Goal: Check status: Check status

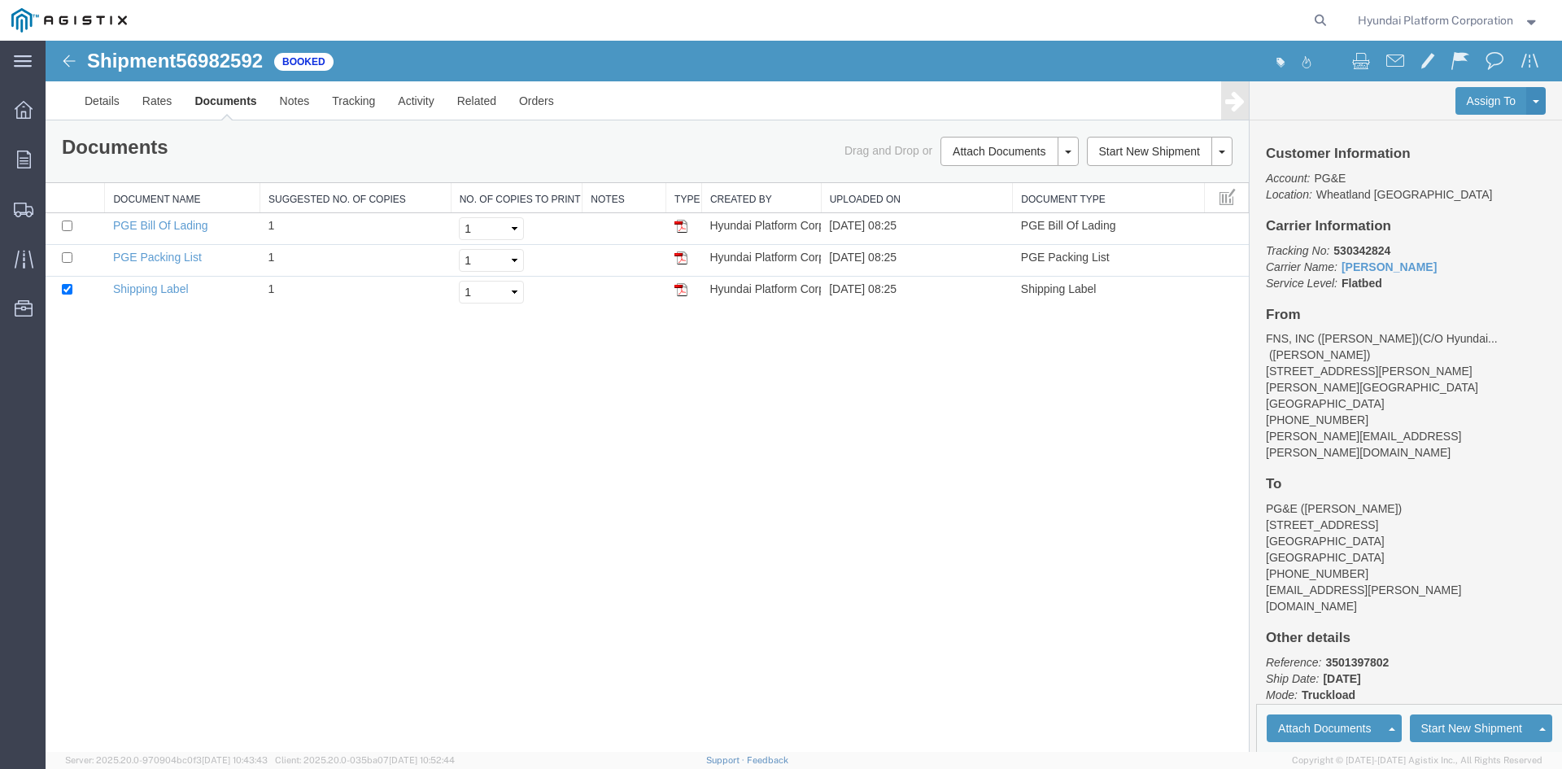
drag, startPoint x: 46, startPoint y: 41, endPoint x: 680, endPoint y: 404, distance: 731.2
click at [680, 404] on div "Shipment 56982592 of Booked Details Rates Documents Notes Tracking Activity Rel…" at bounding box center [804, 396] width 1516 height 711
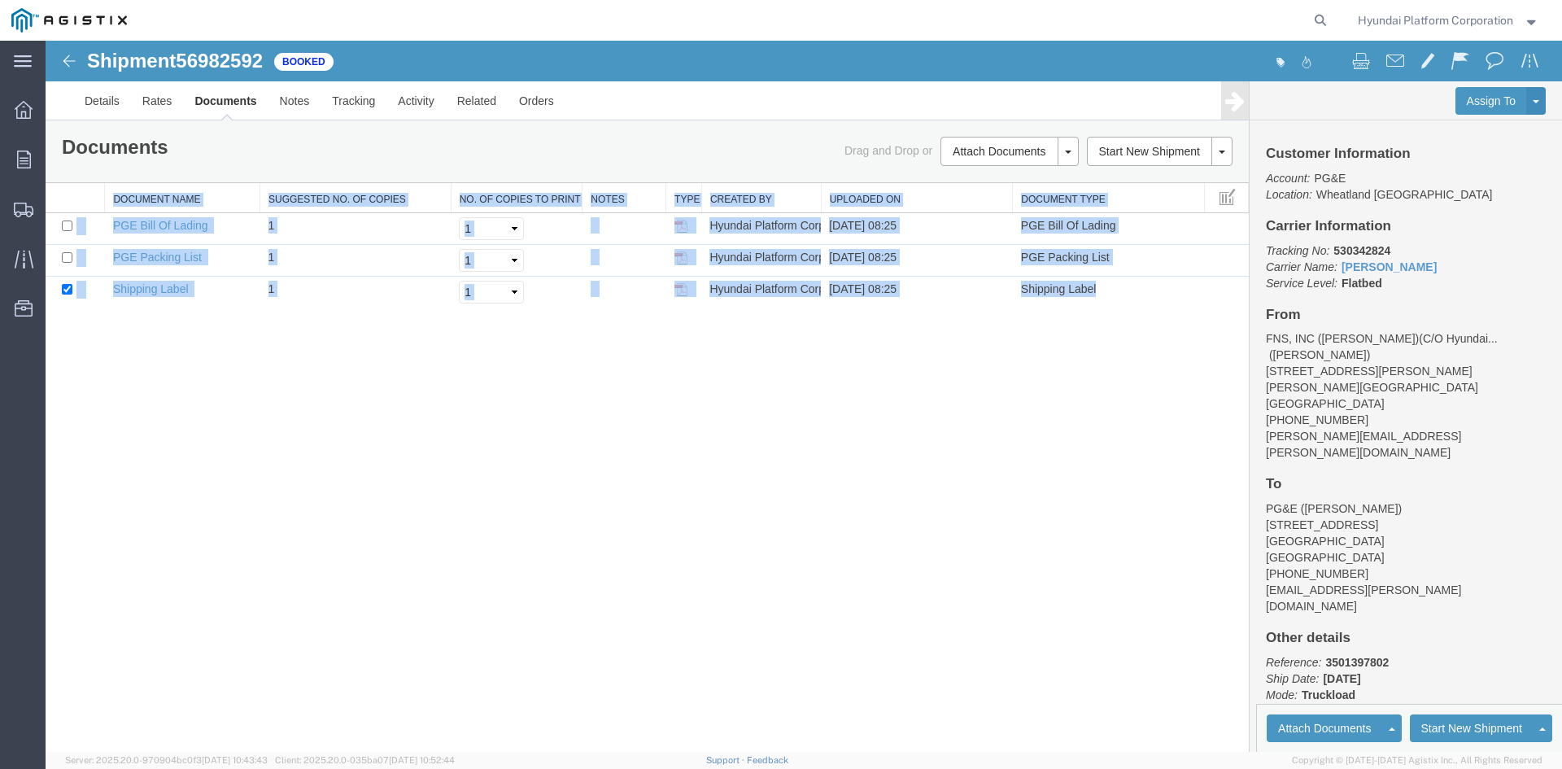
click at [680, 404] on div "Shipment 56982592 of Booked Details Rates Documents Notes Tracking Activity Rel…" at bounding box center [804, 396] width 1516 height 711
click at [935, 694] on div "Shipment 56982592 of Booked Details Rates Documents Notes Tracking Activity Rel…" at bounding box center [804, 396] width 1516 height 711
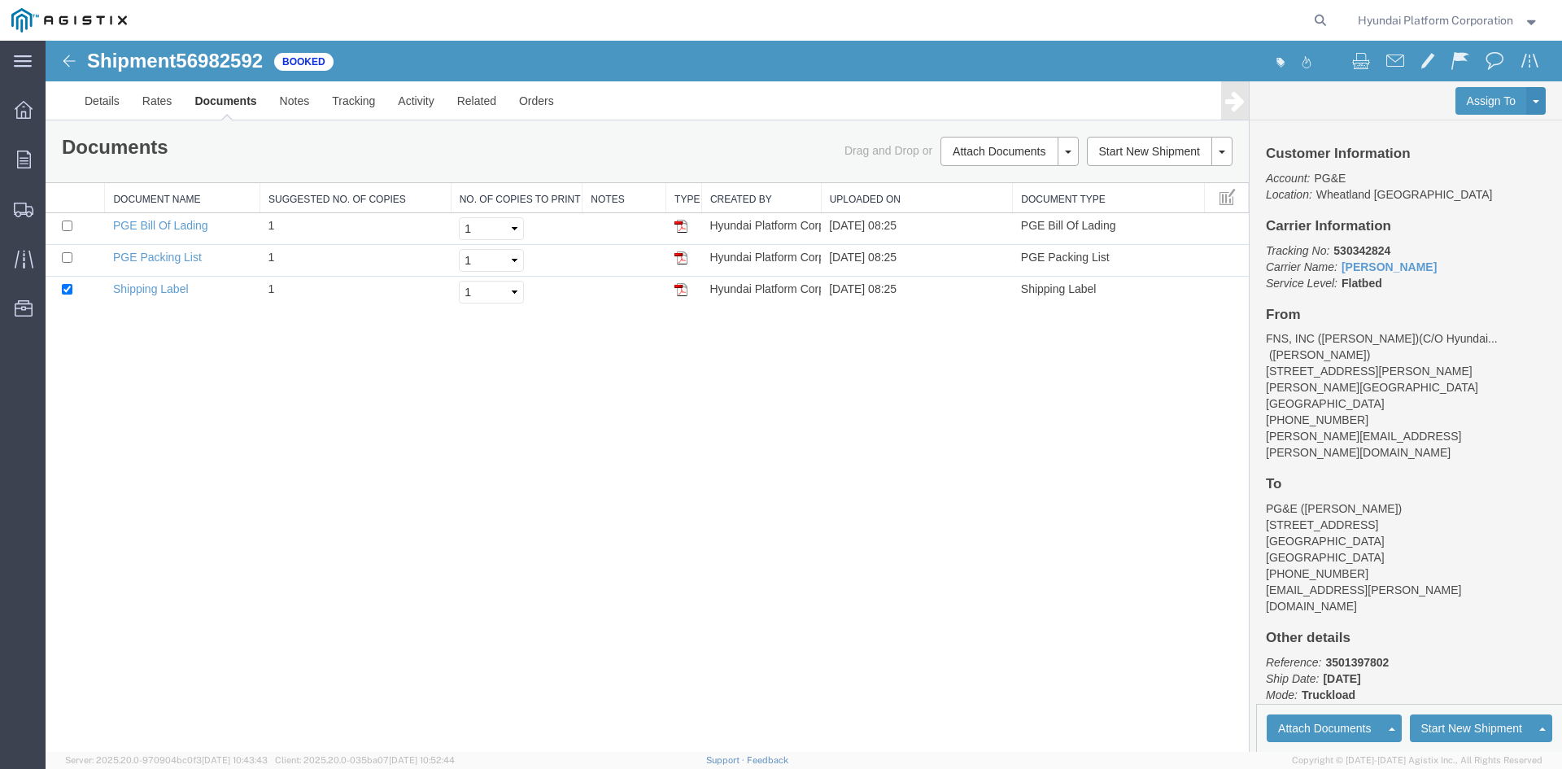
drag, startPoint x: 717, startPoint y: 453, endPoint x: 620, endPoint y: 433, distance: 98.9
click at [620, 433] on div "Shipment 56982592 of Booked Details Rates Documents Notes Tracking Activity Rel…" at bounding box center [804, 396] width 1516 height 711
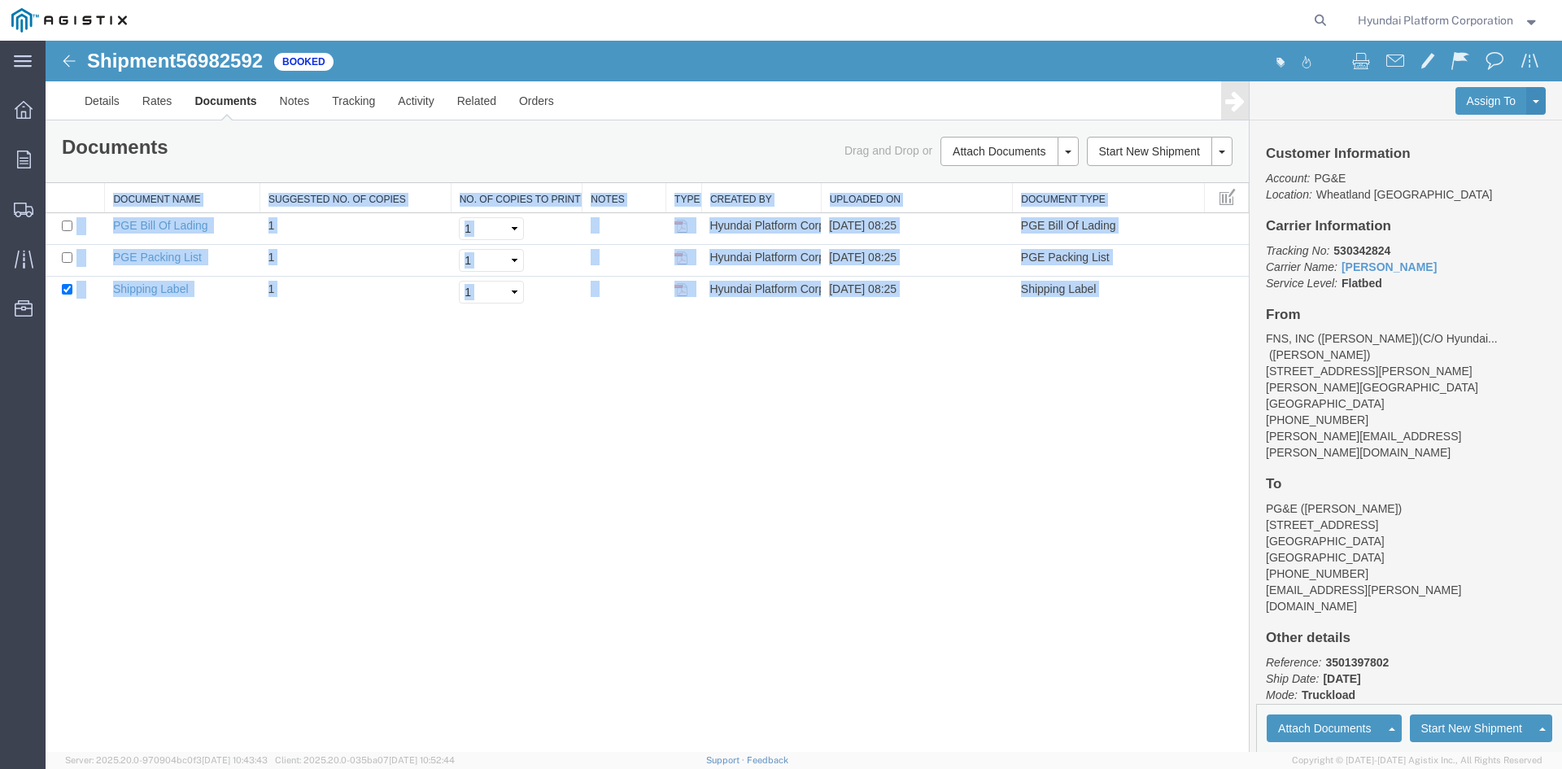
click at [620, 433] on div "Shipment 56982592 of Booked Details Rates Documents Notes Tracking Activity Rel…" at bounding box center [804, 396] width 1516 height 711
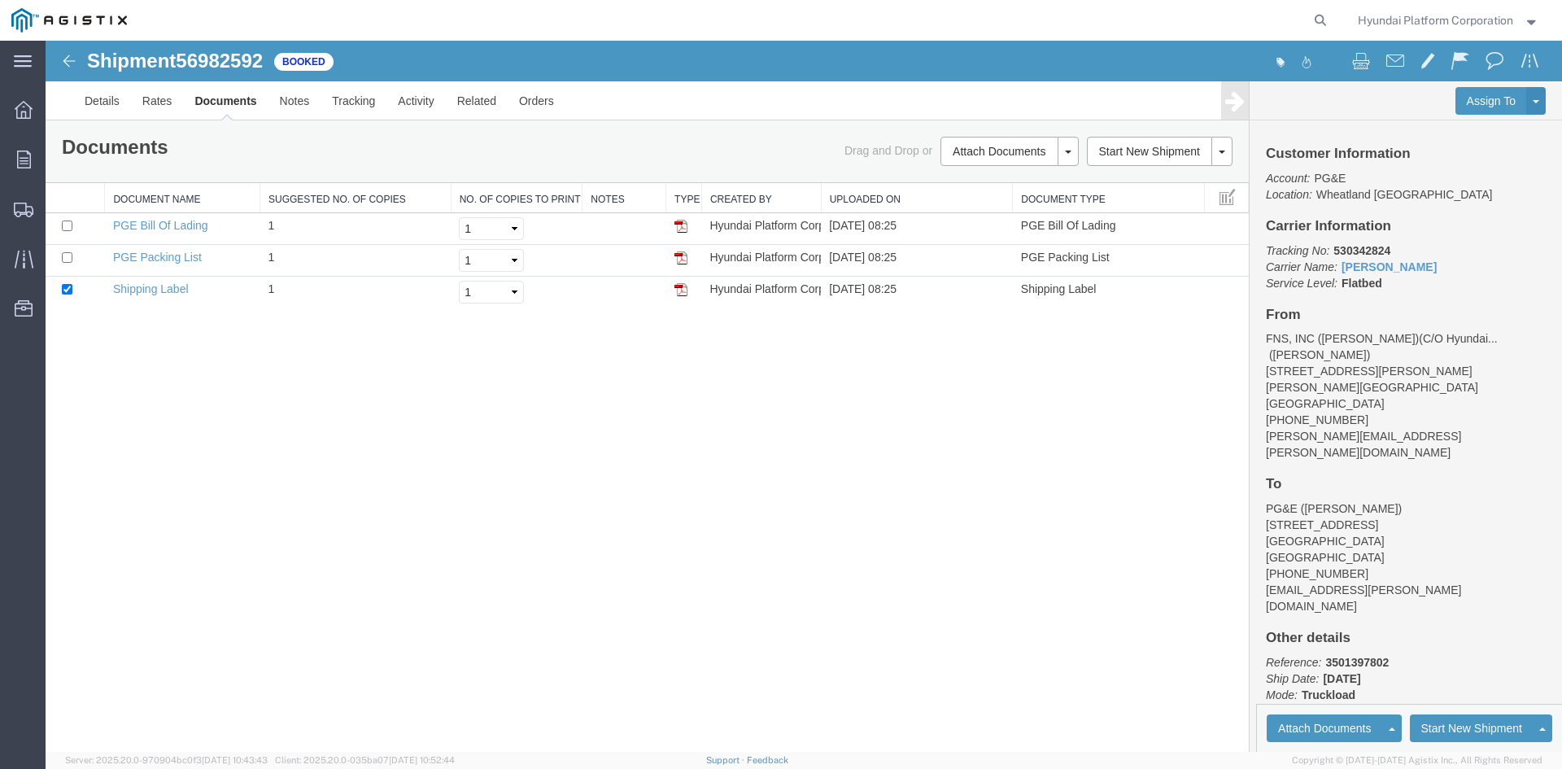
drag, startPoint x: 877, startPoint y: 395, endPoint x: 797, endPoint y: 408, distance: 80.6
click at [797, 408] on div "Shipment 56982592 of Booked Details Rates Documents Notes Tracking Activity Rel…" at bounding box center [804, 396] width 1516 height 711
click at [925, 402] on div "Shipment 56982592 of Booked Details Rates Documents Notes Tracking Activity Rel…" at bounding box center [804, 396] width 1516 height 711
drag, startPoint x: 925, startPoint y: 402, endPoint x: 775, endPoint y: 420, distance: 150.7
click at [777, 420] on div "Shipment 56982592 of Booked Details Rates Documents Notes Tracking Activity Rel…" at bounding box center [804, 396] width 1516 height 711
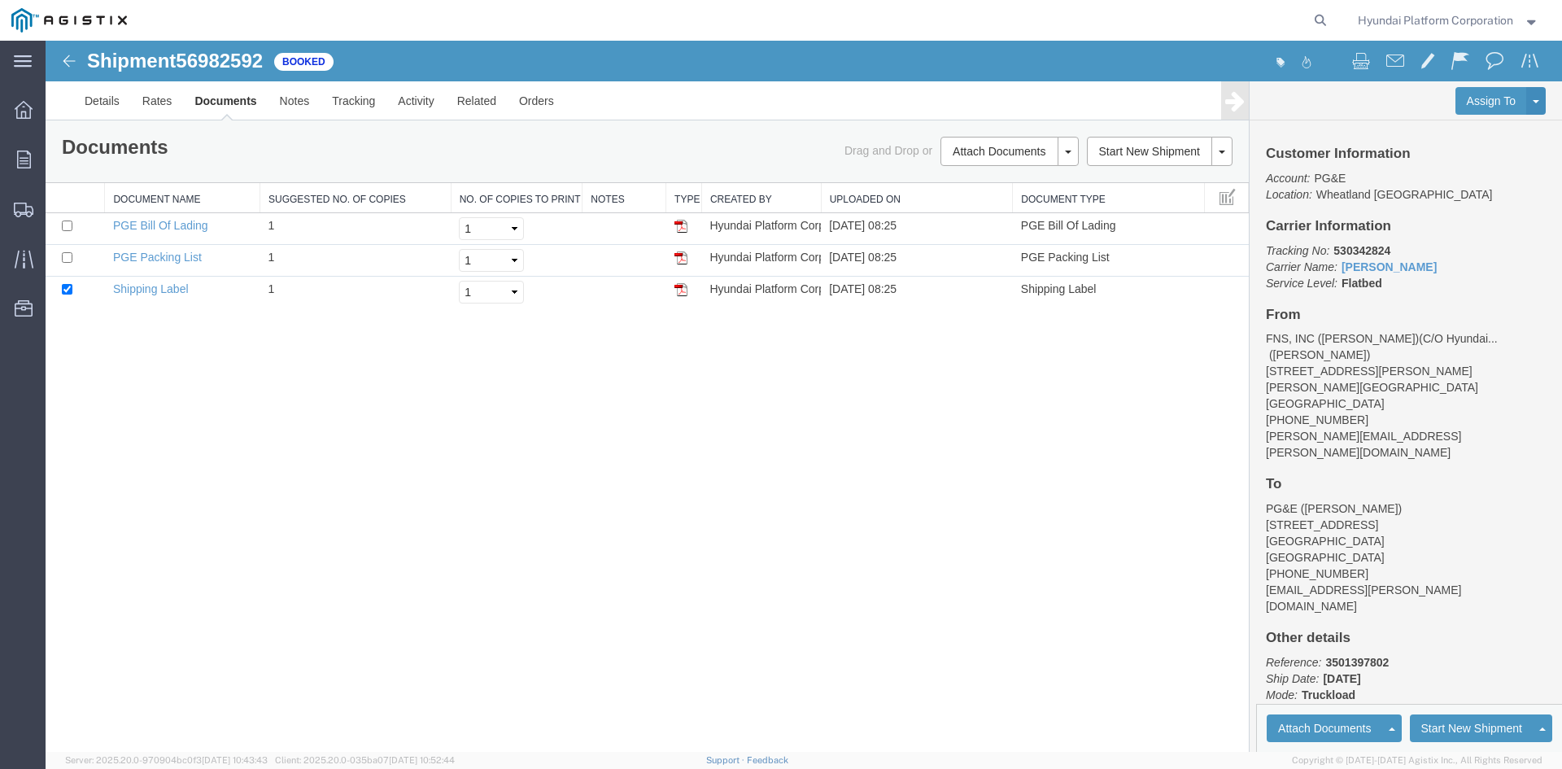
click at [718, 512] on div "Shipment 56982592 of Booked Details Rates Documents Notes Tracking Activity Rel…" at bounding box center [804, 396] width 1516 height 711
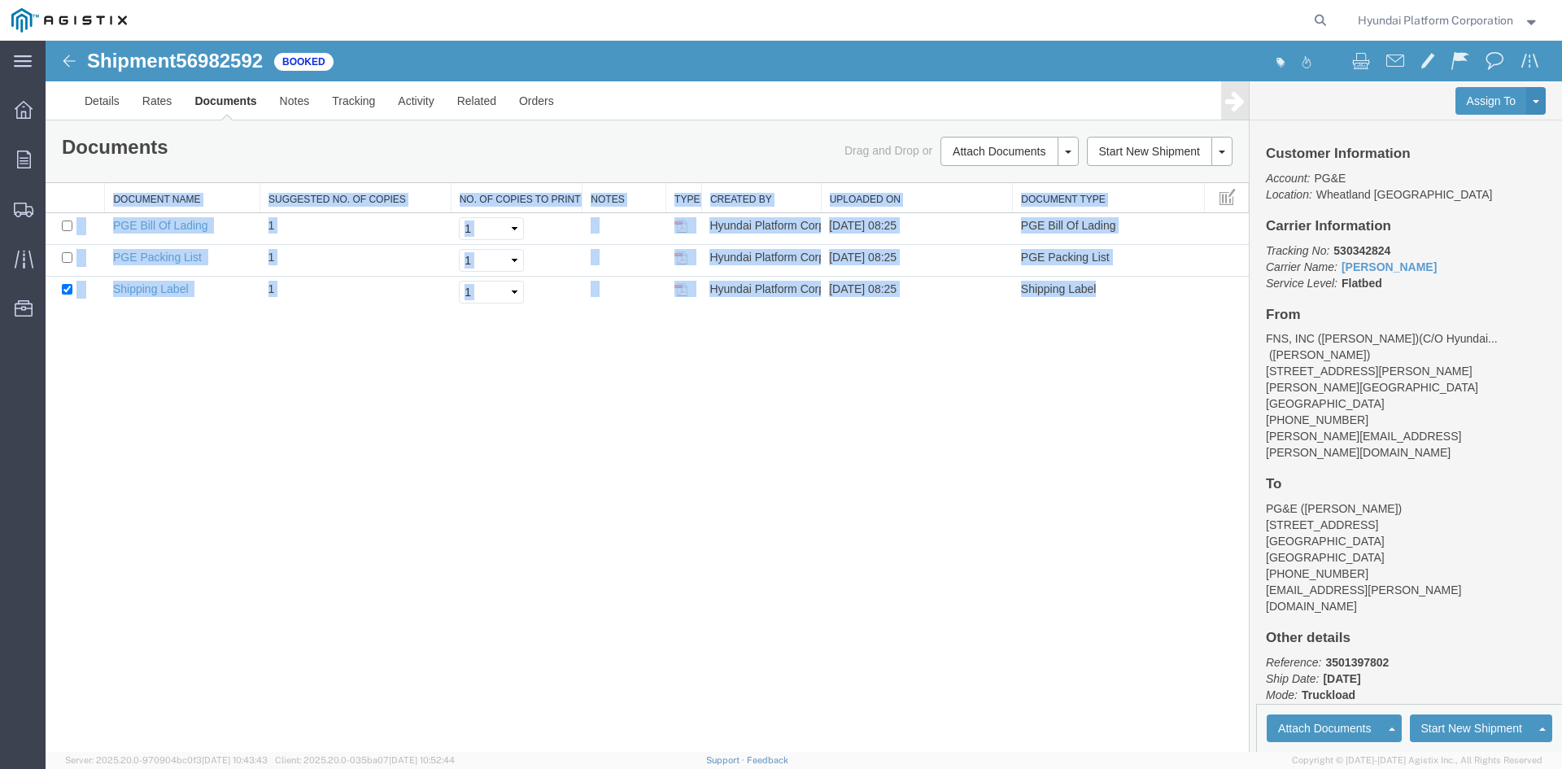
click at [718, 512] on div "Shipment 56982592 of Booked Details Rates Documents Notes Tracking Activity Rel…" at bounding box center [804, 396] width 1516 height 711
click at [721, 495] on div "Shipment 56982592 of Booked Details Rates Documents Notes Tracking Activity Rel…" at bounding box center [804, 396] width 1516 height 711
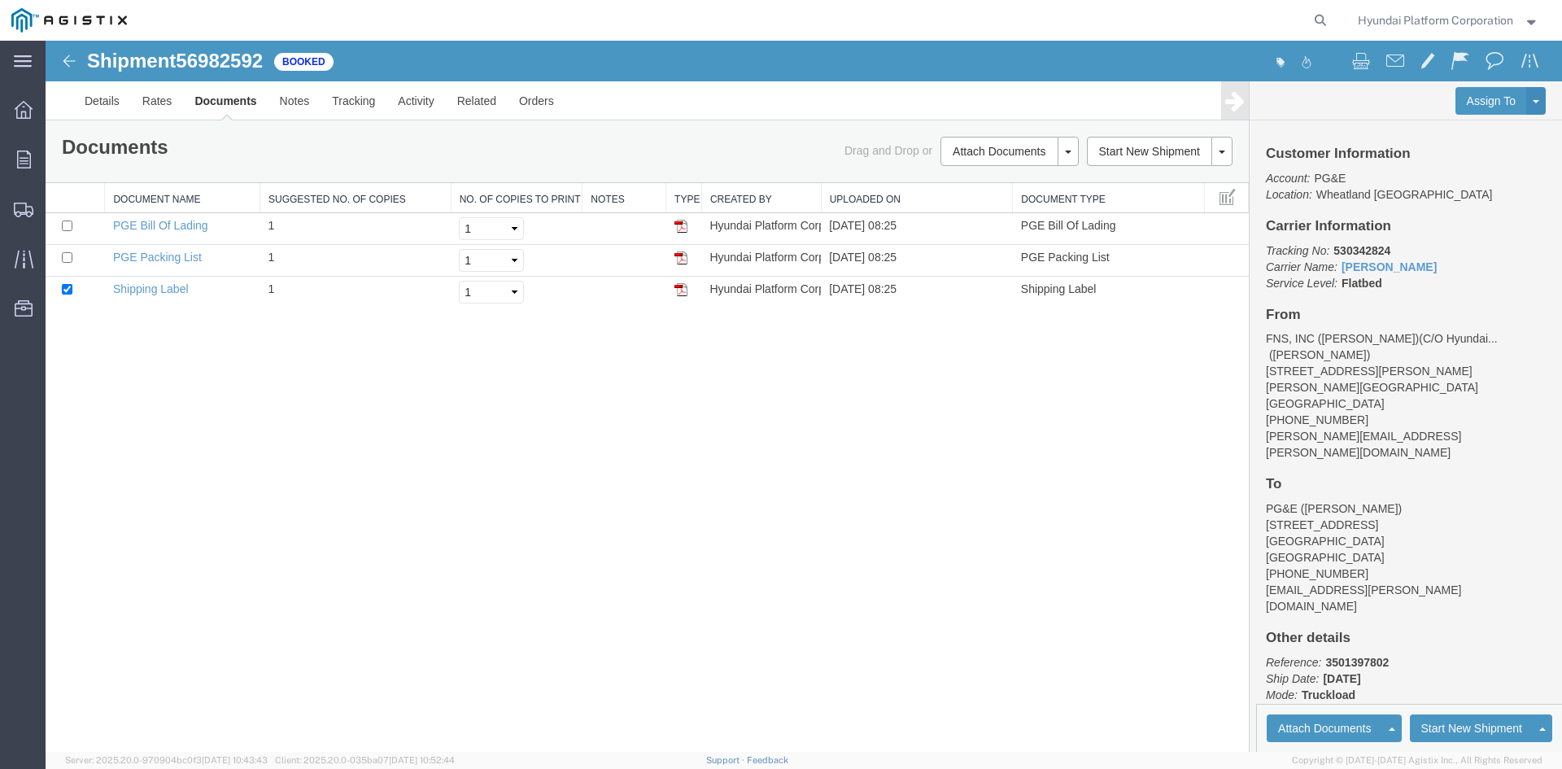
click at [616, 469] on div "Shipment 56982592 of Booked Details Rates Documents Notes Tracking Activity Rel…" at bounding box center [804, 396] width 1516 height 711
click at [884, 599] on div "Shipment 56982592 of Booked Details Rates Documents Notes Tracking Activity Rel…" at bounding box center [804, 396] width 1516 height 711
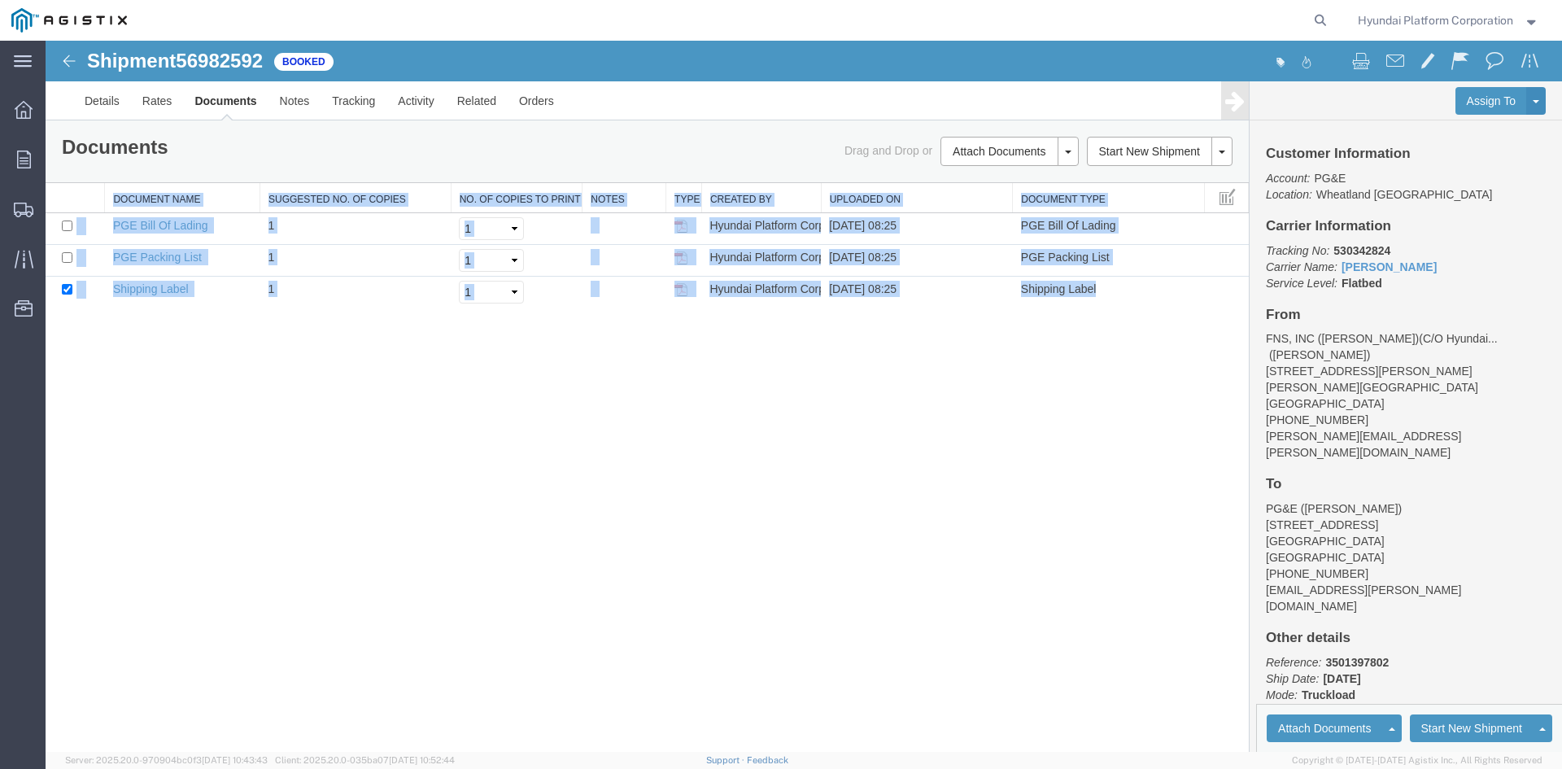
click at [884, 599] on div "Shipment 56982592 of Booked Details Rates Documents Notes Tracking Activity Rel…" at bounding box center [804, 396] width 1516 height 711
drag, startPoint x: 884, startPoint y: 599, endPoint x: 853, endPoint y: 510, distance: 94.7
click at [884, 597] on div "Shipment 56982592 of Booked Details Rates Documents Notes Tracking Activity Rel…" at bounding box center [804, 396] width 1516 height 711
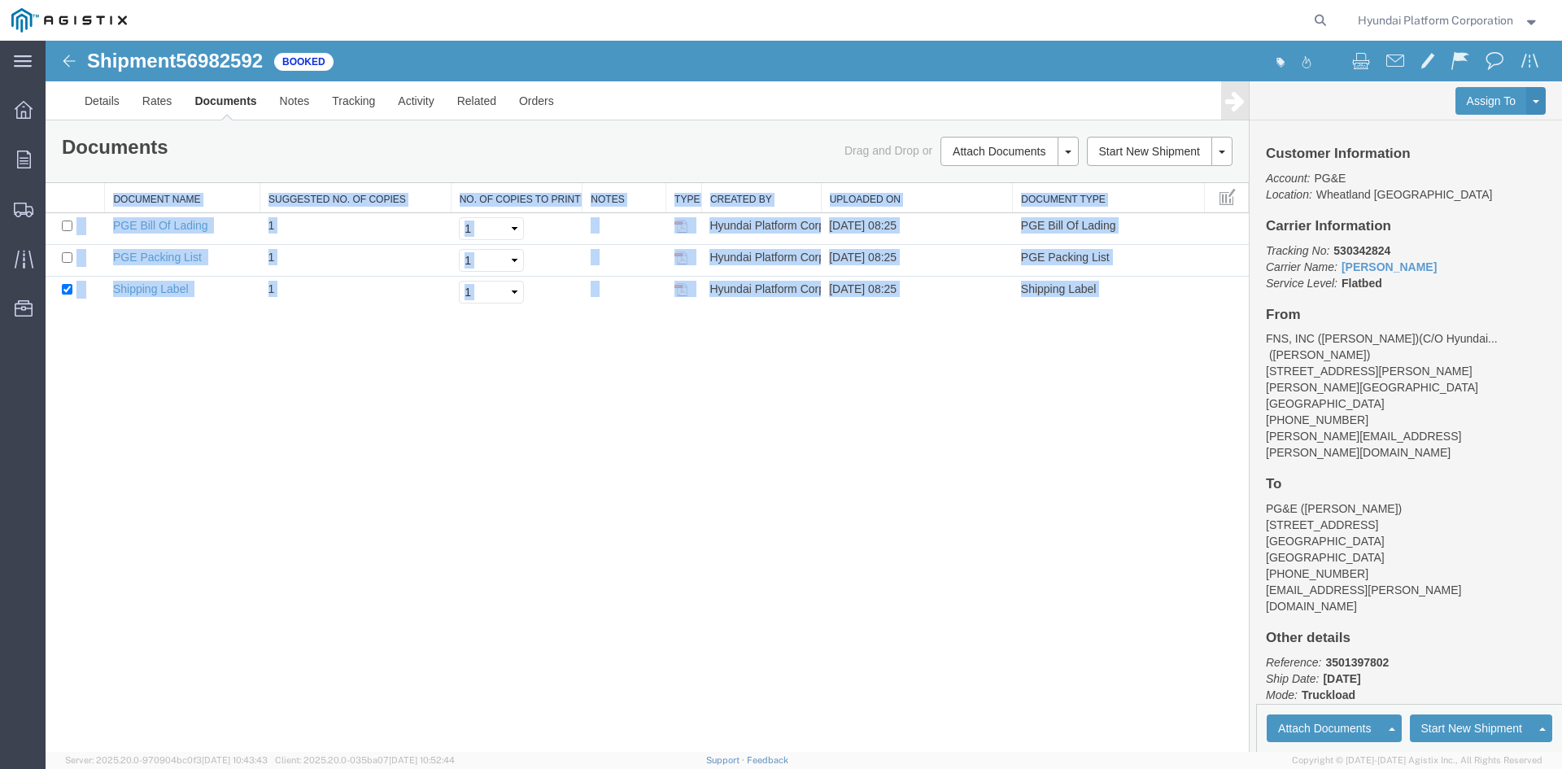
click at [853, 510] on div "Shipment 56982592 of Booked Details Rates Documents Notes Tracking Activity Rel…" at bounding box center [804, 396] width 1516 height 711
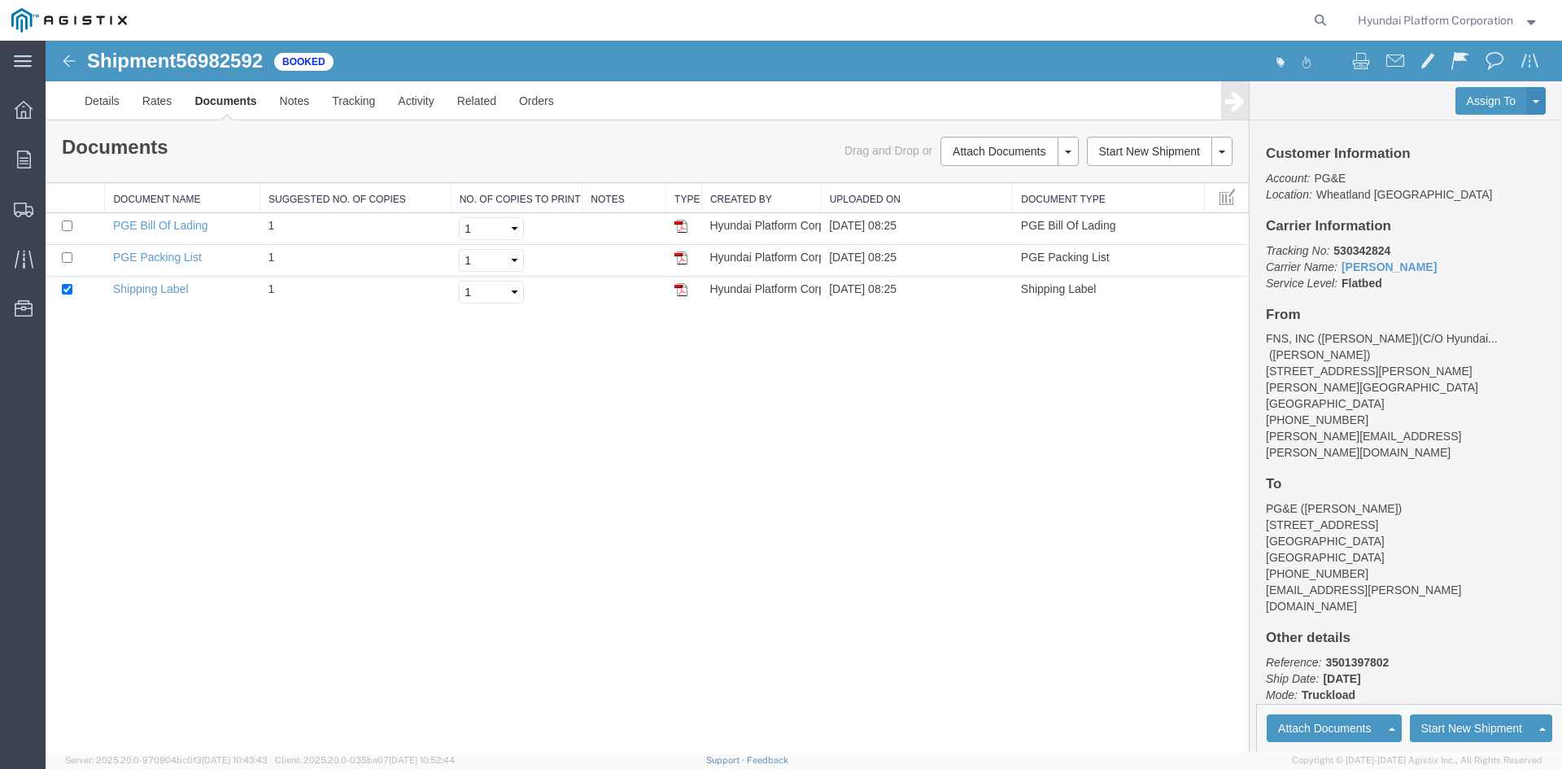
click at [658, 481] on div "Shipment 56982592 of Booked Details Rates Documents Notes Tracking Activity Rel…" at bounding box center [804, 396] width 1516 height 711
click at [845, 424] on div "Shipment 56982592 of Booked Details Rates Documents Notes Tracking Activity Rel…" at bounding box center [804, 396] width 1516 height 711
drag, startPoint x: 845, startPoint y: 424, endPoint x: 612, endPoint y: 397, distance: 234.2
click at [612, 397] on div "Shipment 56982592 of Booked Details Rates Documents Notes Tracking Activity Rel…" at bounding box center [804, 396] width 1516 height 711
click at [599, 466] on div "Shipment 56982592 of Booked Details Rates Documents Notes Tracking Activity Rel…" at bounding box center [804, 396] width 1516 height 711
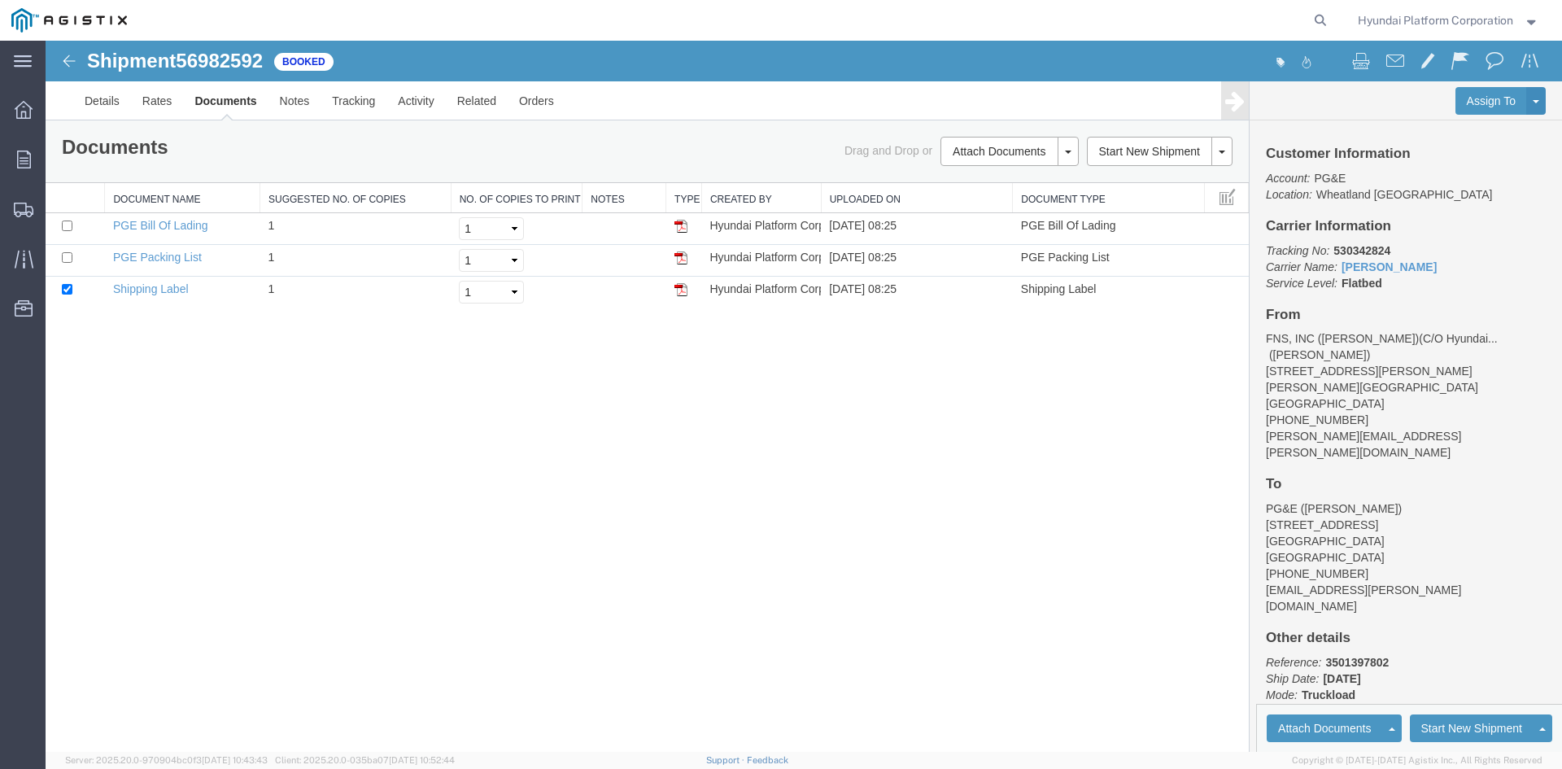
click at [599, 466] on div "Shipment 56982592 of Booked Details Rates Documents Notes Tracking Activity Rel…" at bounding box center [804, 396] width 1516 height 711
